Goal: Navigation & Orientation: Find specific page/section

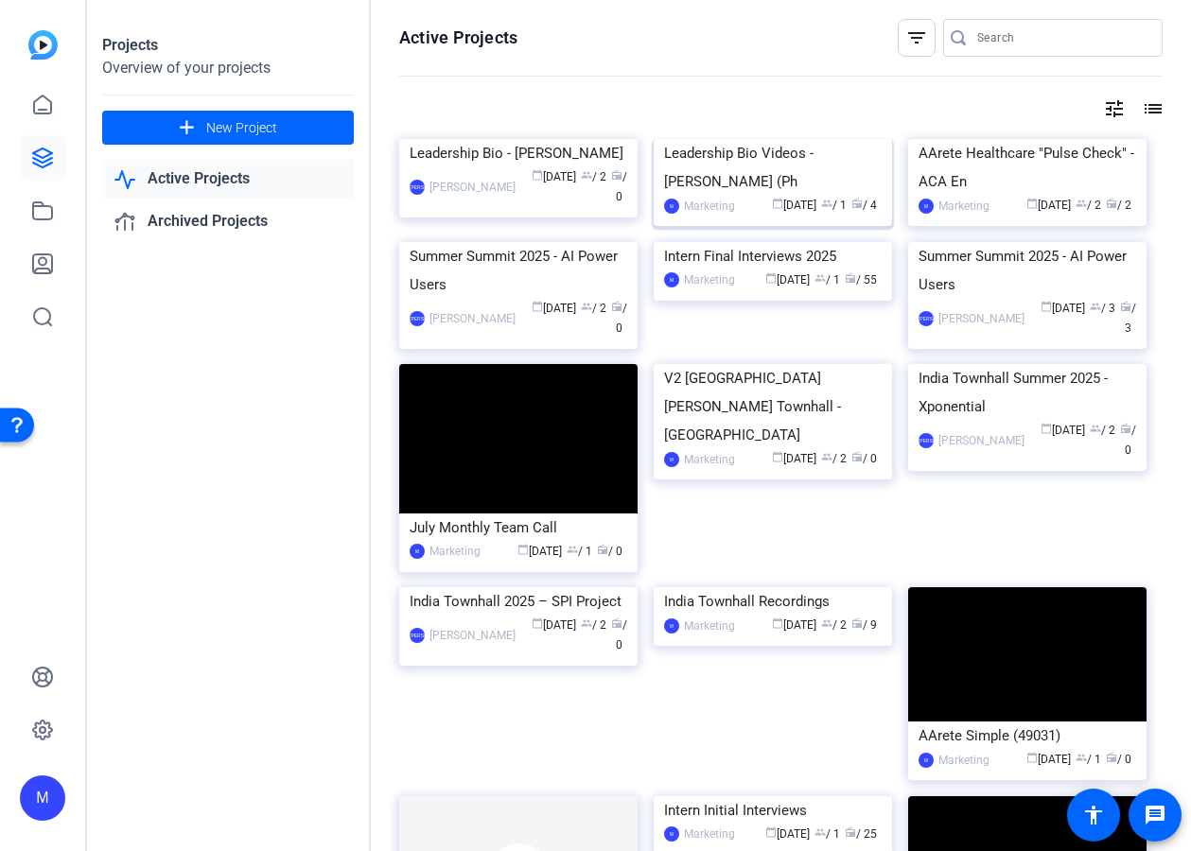
click at [805, 139] on img at bounding box center [773, 139] width 238 height 0
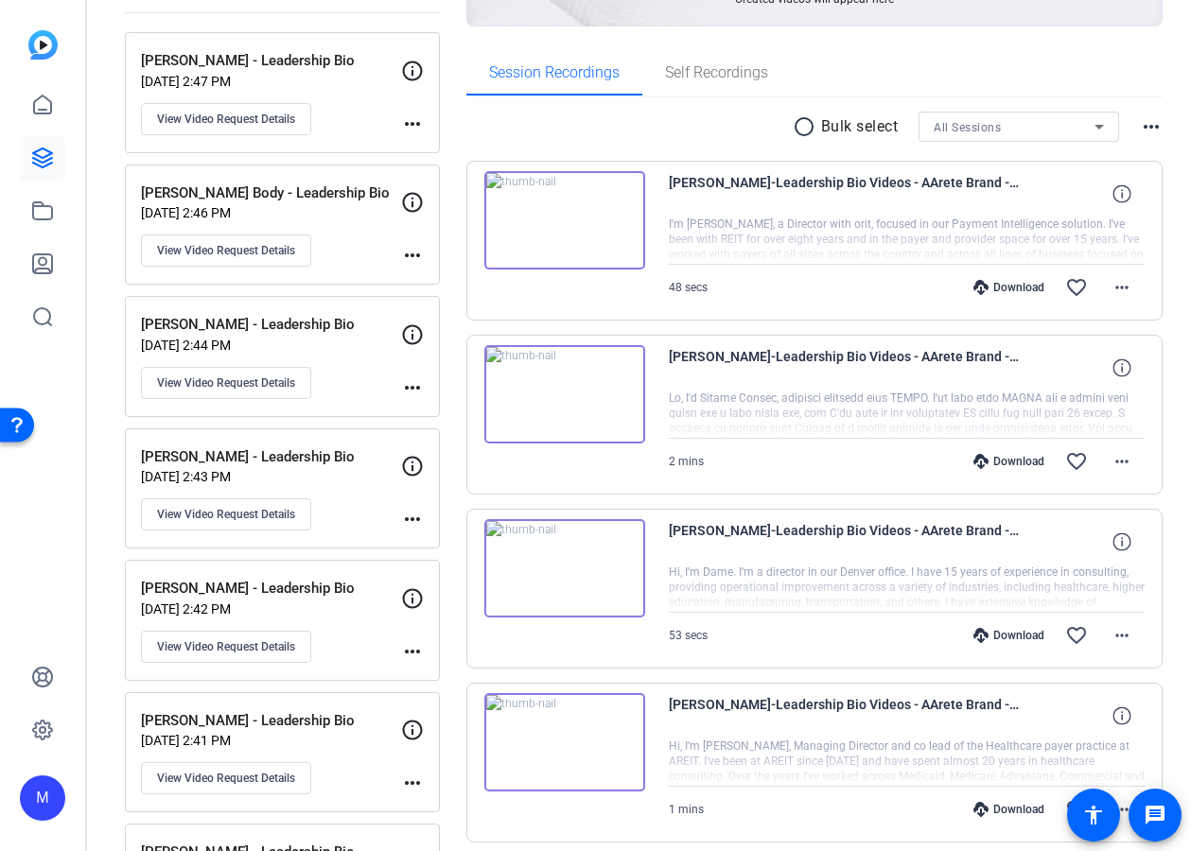
scroll to position [256, 0]
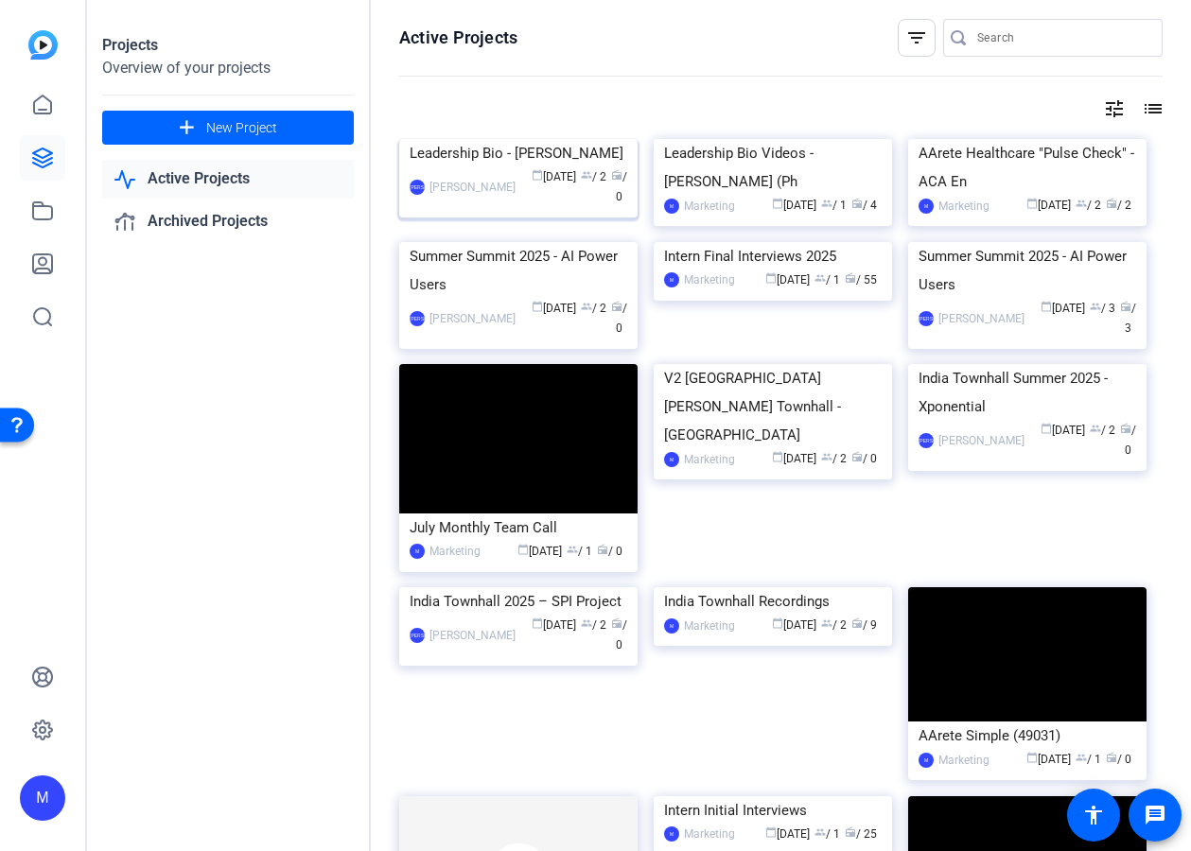
click at [569, 139] on img at bounding box center [518, 139] width 238 height 0
click at [782, 139] on img at bounding box center [773, 139] width 238 height 0
